Goal: Find contact information: Find contact information

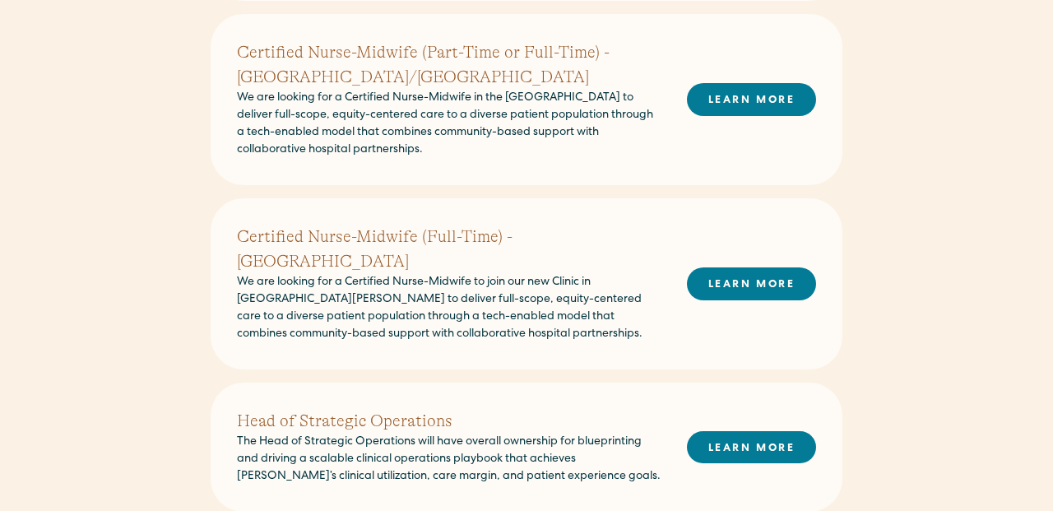
scroll to position [680, 0]
click at [715, 431] on link "LEARN MORE" at bounding box center [751, 447] width 129 height 32
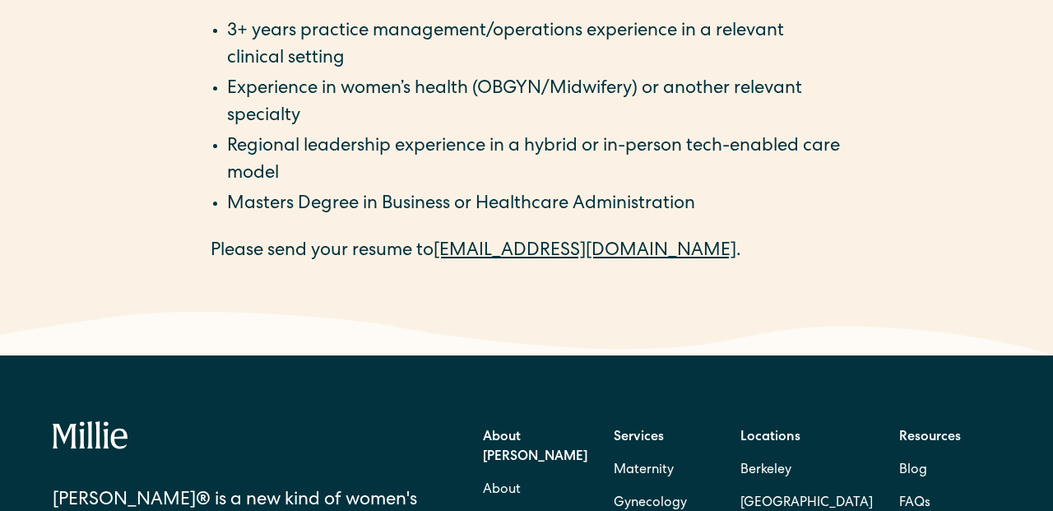
scroll to position [3123, 0]
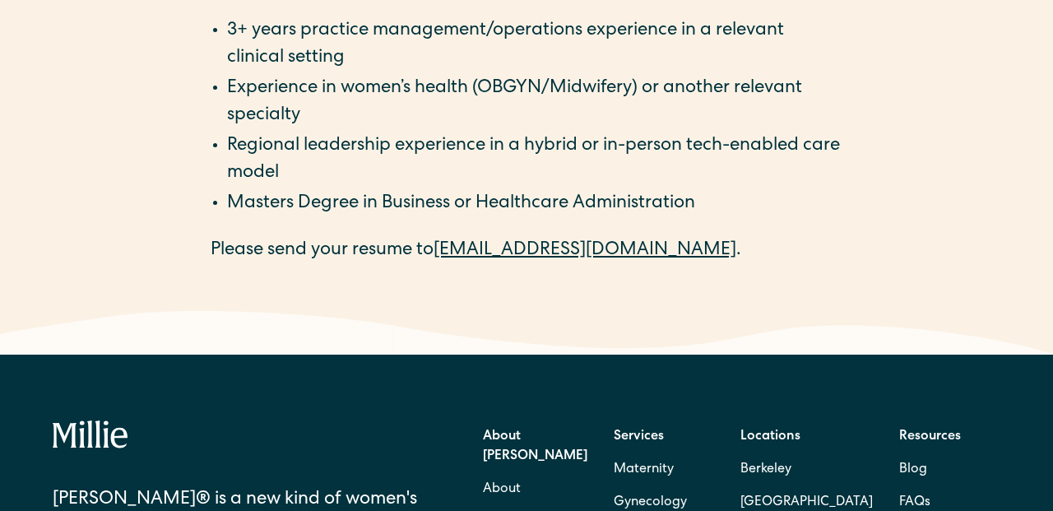
drag, startPoint x: 643, startPoint y: 250, endPoint x: 443, endPoint y: 256, distance: 199.9
click at [443, 256] on p "Please send your resume to [EMAIL_ADDRESS][DOMAIN_NAME] ." at bounding box center [527, 251] width 632 height 27
copy p "[EMAIL_ADDRESS][DOMAIN_NAME]"
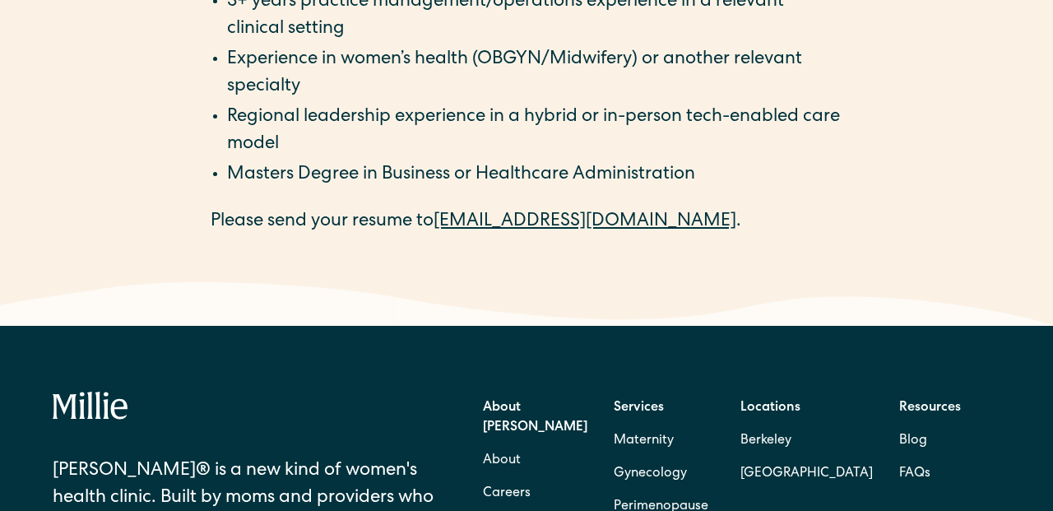
scroll to position [3153, 0]
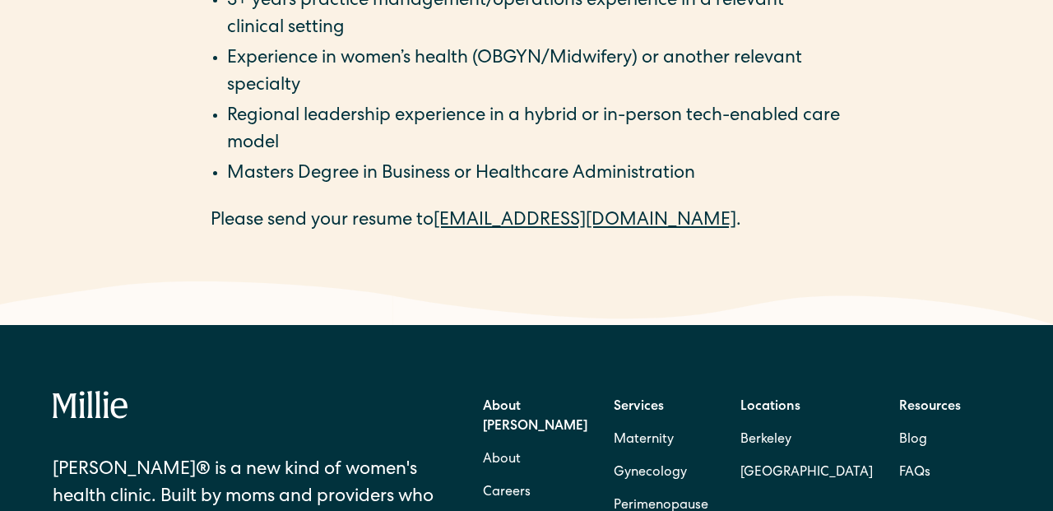
drag, startPoint x: 643, startPoint y: 223, endPoint x: 445, endPoint y: 227, distance: 198.2
click at [445, 227] on p "Please send your resume to [EMAIL_ADDRESS][DOMAIN_NAME] ." at bounding box center [527, 221] width 632 height 27
copy p "[EMAIL_ADDRESS][DOMAIN_NAME]"
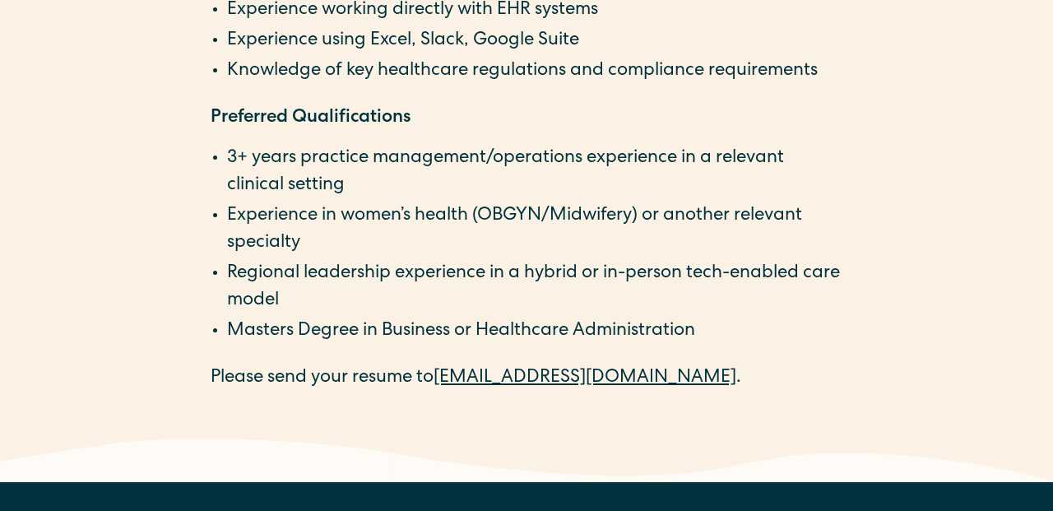
scroll to position [2998, 0]
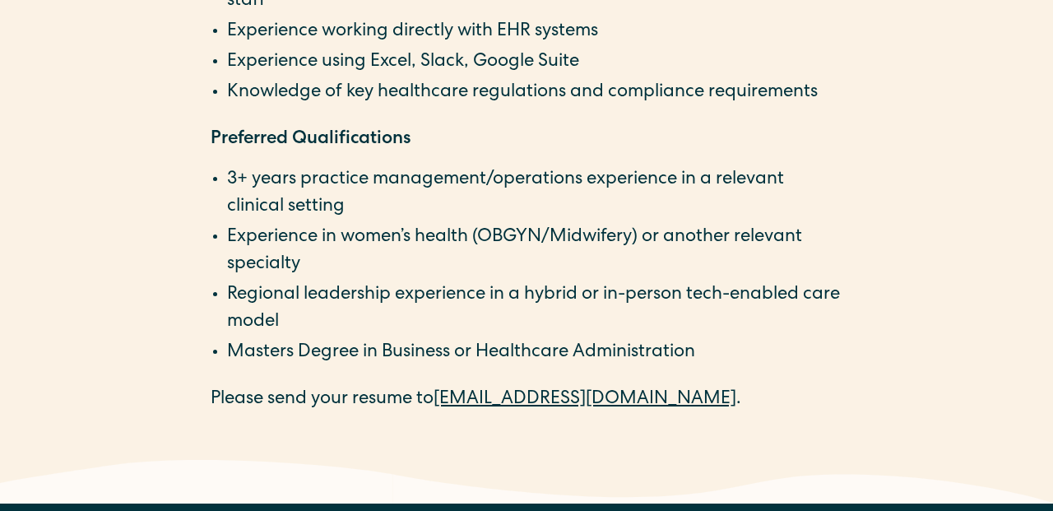
scroll to position [2970, 0]
